Goal: Transaction & Acquisition: Purchase product/service

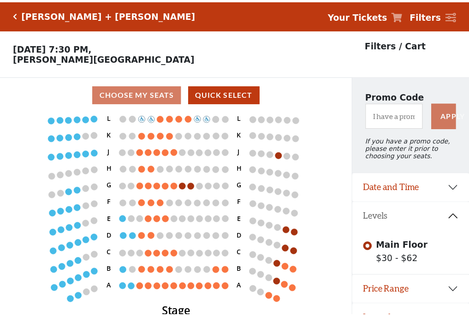
scroll to position [19, 0]
